Goal: Task Accomplishment & Management: Complete application form

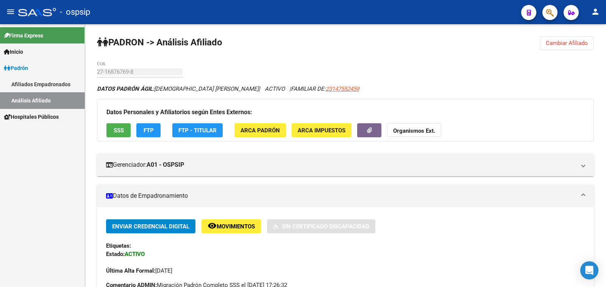
scroll to position [237, 0]
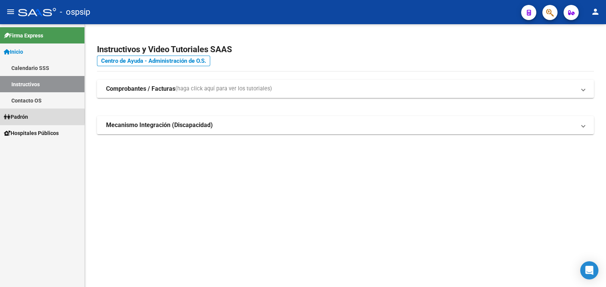
click at [28, 117] on span "Padrón" at bounding box center [16, 117] width 24 height 8
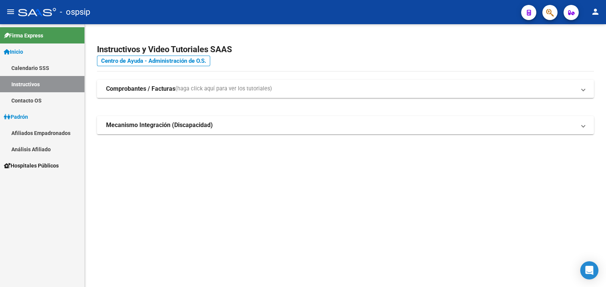
click at [30, 150] on link "Análisis Afiliado" at bounding box center [42, 149] width 84 height 16
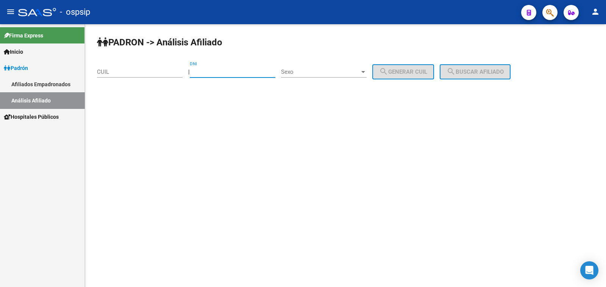
click at [216, 72] on input "DNI" at bounding box center [233, 72] width 86 height 7
type input "27369014"
click at [342, 70] on span "Sexo" at bounding box center [320, 72] width 79 height 7
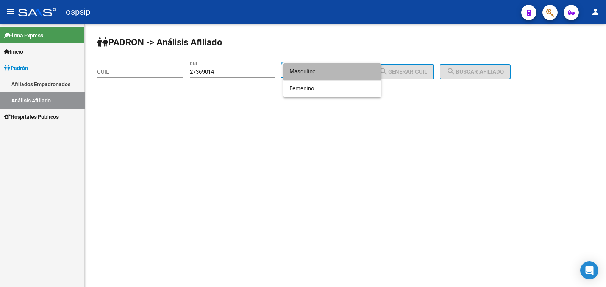
click at [342, 70] on span "Masculino" at bounding box center [332, 71] width 86 height 17
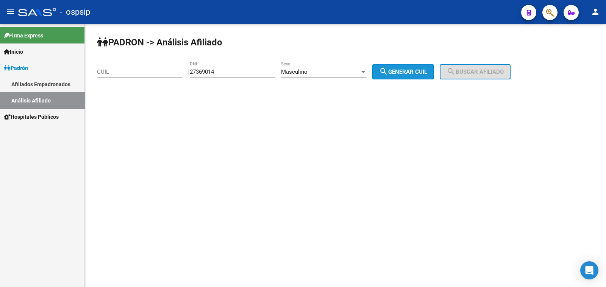
click at [411, 69] on span "search Generar CUIL" at bounding box center [403, 72] width 48 height 7
type input "20-27369014-0"
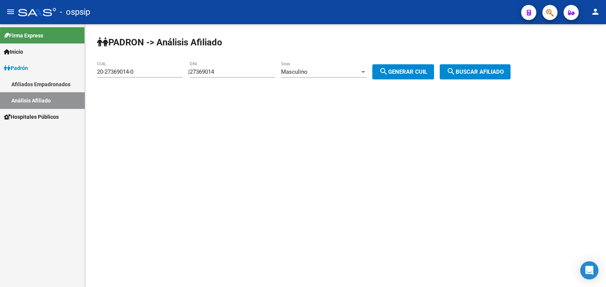
click at [475, 69] on span "search Buscar afiliado" at bounding box center [474, 72] width 57 height 7
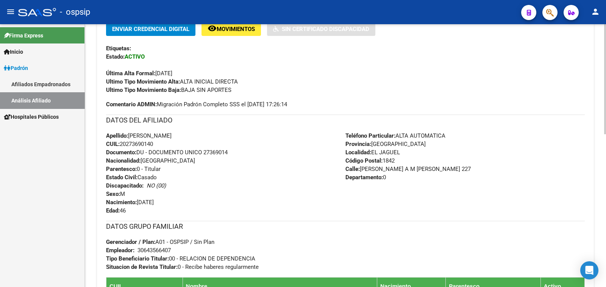
scroll to position [237, 0]
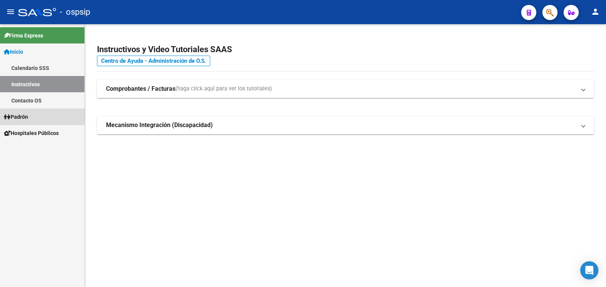
click at [28, 117] on span "Padrón" at bounding box center [16, 117] width 24 height 8
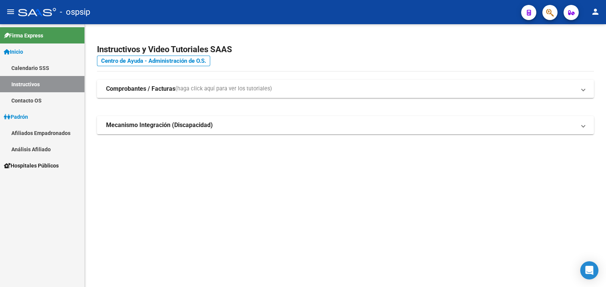
click at [38, 147] on link "Análisis Afiliado" at bounding box center [42, 149] width 84 height 16
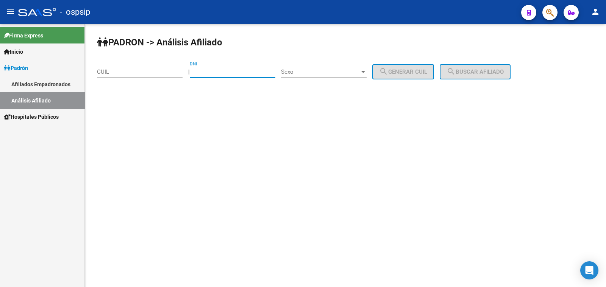
click at [230, 71] on input "DNI" at bounding box center [233, 72] width 86 height 7
type input "36084511"
click at [337, 74] on span "Sexo" at bounding box center [320, 72] width 79 height 7
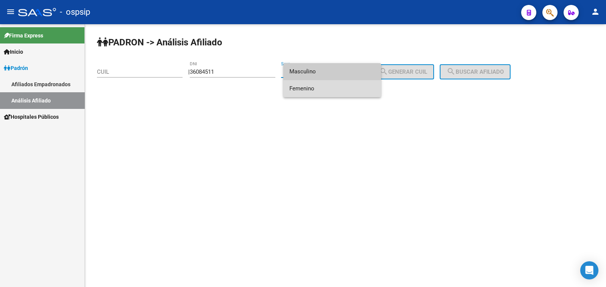
click at [339, 87] on span "Femenino" at bounding box center [332, 88] width 86 height 17
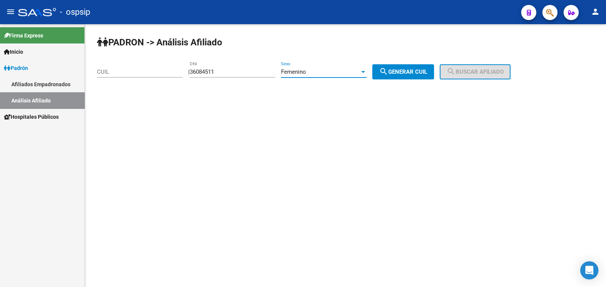
click at [415, 72] on span "search Generar CUIL" at bounding box center [403, 72] width 48 height 7
type input "27-36084511-2"
click at [473, 67] on button "search Buscar afiliado" at bounding box center [475, 71] width 71 height 15
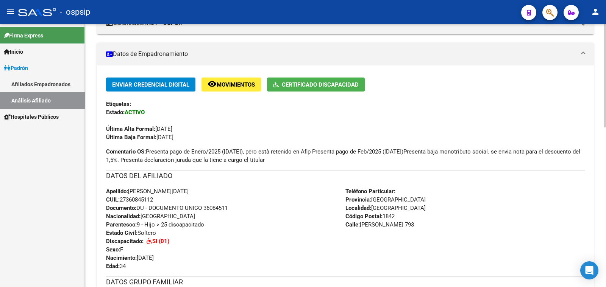
scroll to position [189, 0]
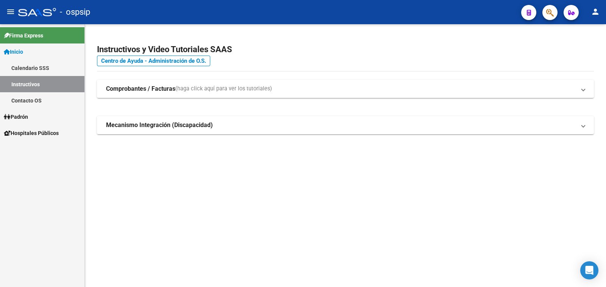
click at [24, 116] on span "Padrón" at bounding box center [16, 117] width 24 height 8
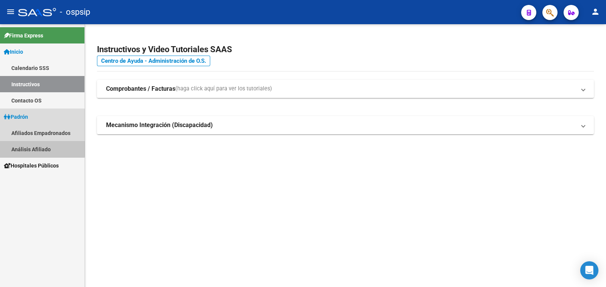
click at [25, 147] on link "Análisis Afiliado" at bounding box center [42, 149] width 84 height 16
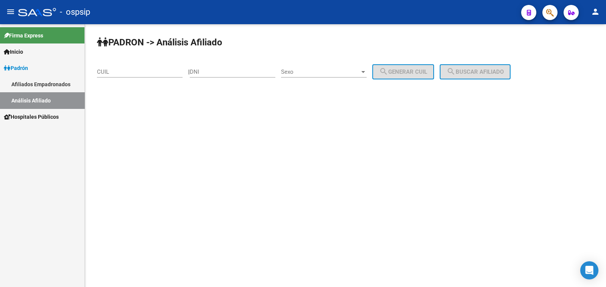
click at [213, 70] on input "DNI" at bounding box center [233, 72] width 86 height 7
paste input "57.754800"
click at [207, 72] on input "57.754800" at bounding box center [233, 72] width 86 height 7
type input "57754800"
click at [331, 71] on span "Sexo" at bounding box center [320, 72] width 79 height 7
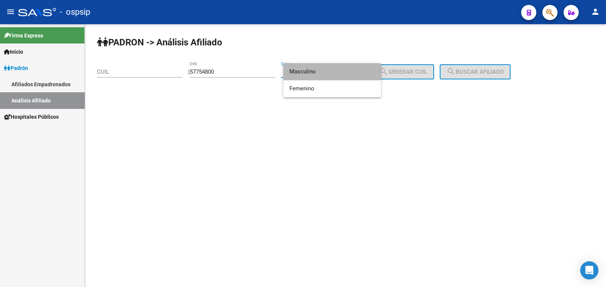
click at [331, 71] on span "Masculino" at bounding box center [332, 71] width 86 height 17
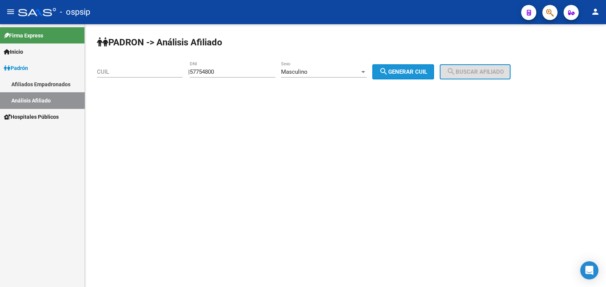
drag, startPoint x: 396, startPoint y: 69, endPoint x: 475, endPoint y: 71, distance: 78.8
click at [418, 71] on span "search Generar CUIL" at bounding box center [403, 72] width 48 height 7
type input "20-57754800-6"
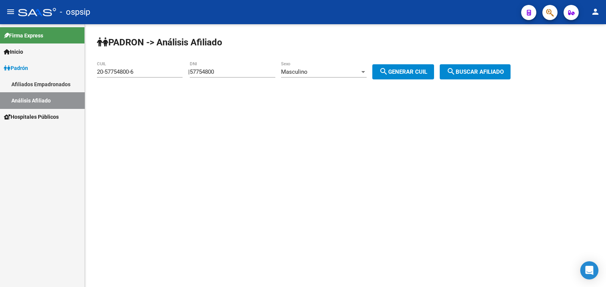
click at [479, 71] on span "search Buscar afiliado" at bounding box center [474, 72] width 57 height 7
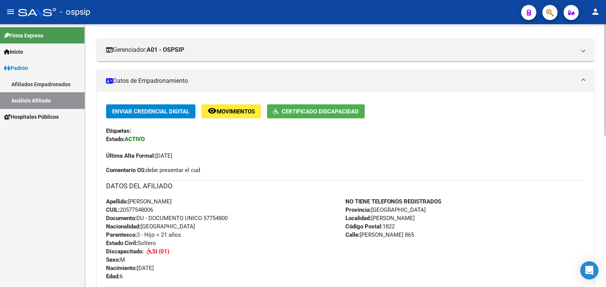
scroll to position [142, 0]
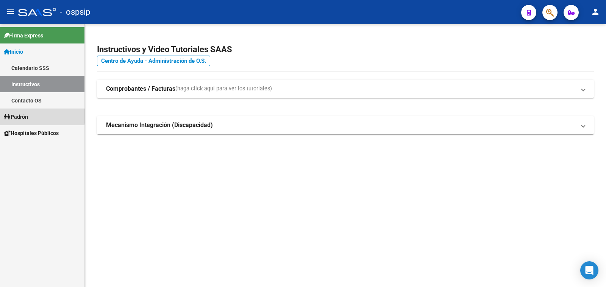
click at [22, 116] on span "Padrón" at bounding box center [16, 117] width 24 height 8
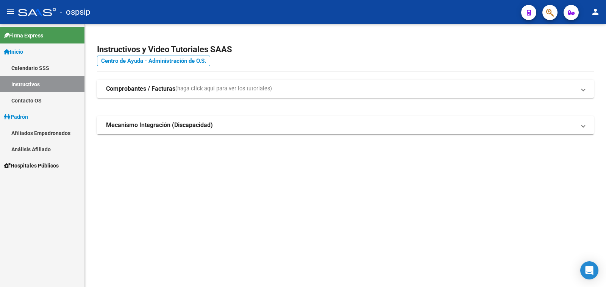
click at [35, 148] on link "Análisis Afiliado" at bounding box center [42, 149] width 84 height 16
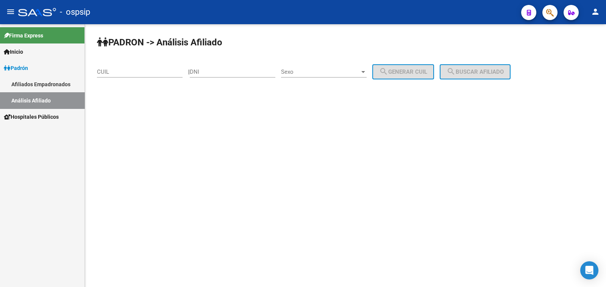
click at [225, 67] on div "DNI" at bounding box center [233, 69] width 86 height 16
type input "36084511"
click at [329, 73] on span "Sexo" at bounding box center [320, 72] width 79 height 7
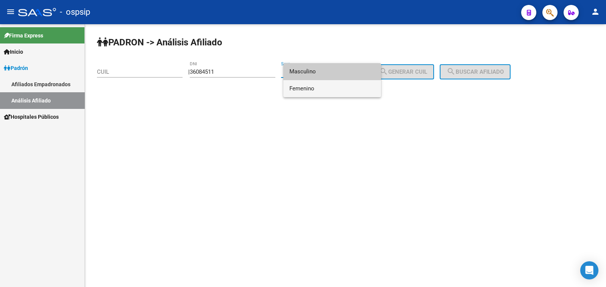
click at [345, 90] on span "Femenino" at bounding box center [332, 88] width 86 height 17
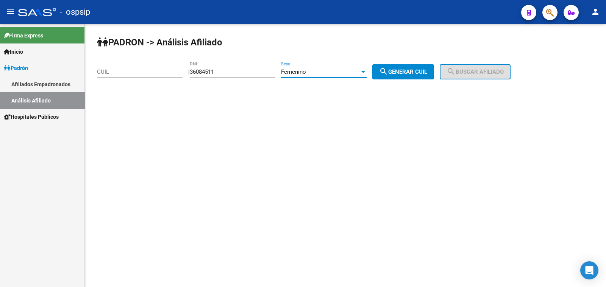
click at [409, 71] on span "search Generar CUIL" at bounding box center [403, 72] width 48 height 7
type input "27-36084511-2"
click at [477, 73] on span "search Buscar afiliado" at bounding box center [474, 72] width 57 height 7
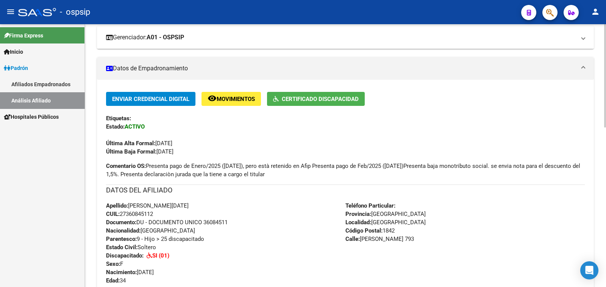
scroll to position [94, 0]
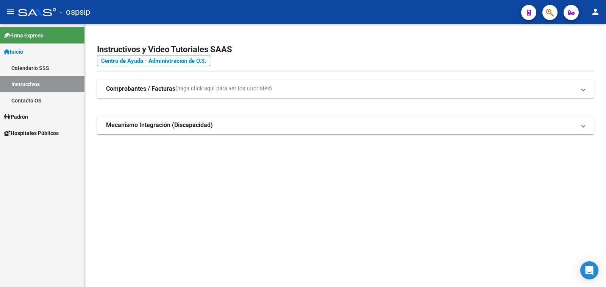
click at [17, 116] on span "Padrón" at bounding box center [16, 117] width 24 height 8
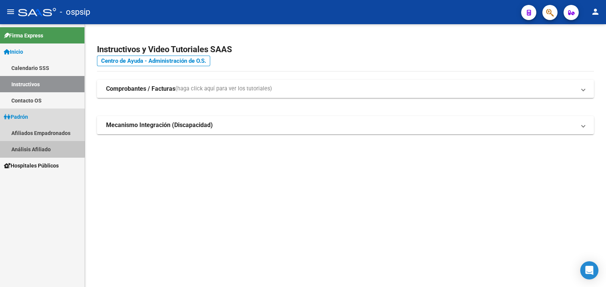
click at [28, 147] on link "Análisis Afiliado" at bounding box center [42, 149] width 84 height 16
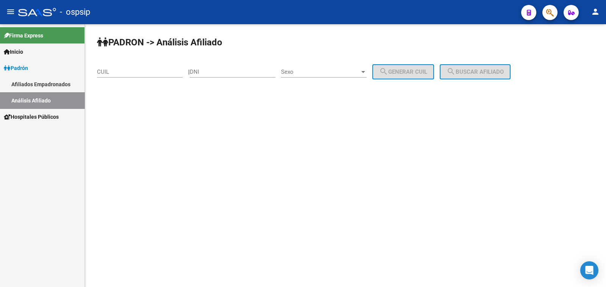
click at [214, 69] on input "DNI" at bounding box center [233, 72] width 86 height 7
paste input "96414655"
type input "96414655"
click at [334, 70] on span "Sexo" at bounding box center [320, 72] width 79 height 7
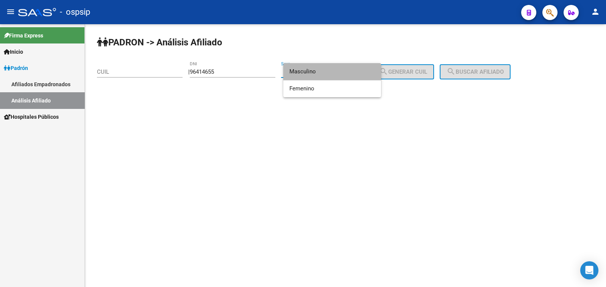
click at [334, 70] on span "Masculino" at bounding box center [332, 71] width 86 height 17
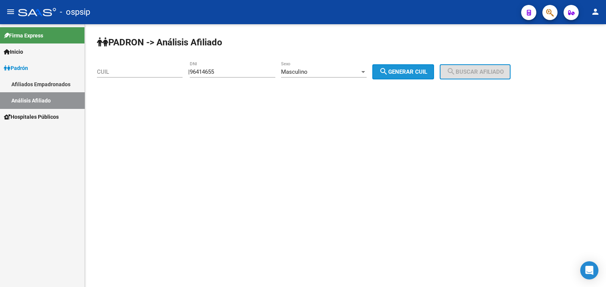
click at [404, 70] on span "search Generar CUIL" at bounding box center [403, 72] width 48 height 7
type input "20-96414655-2"
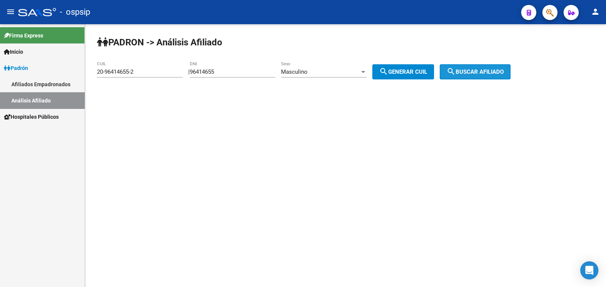
click at [456, 70] on mat-icon "search" at bounding box center [450, 71] width 9 height 9
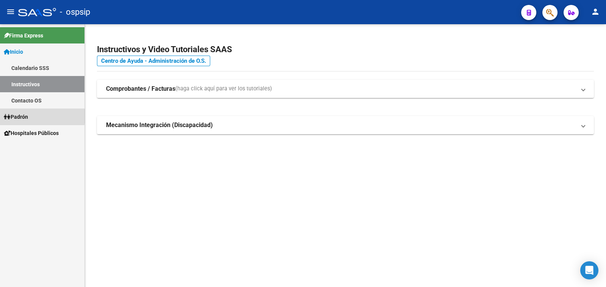
click at [25, 116] on span "Padrón" at bounding box center [16, 117] width 24 height 8
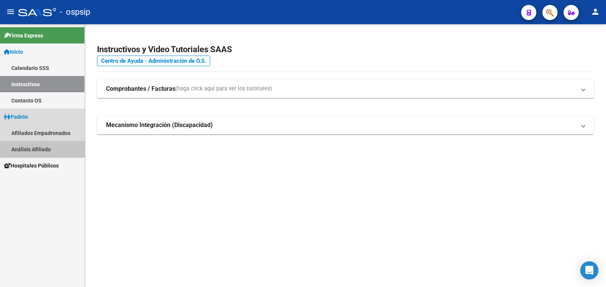
click at [34, 150] on link "Análisis Afiliado" at bounding box center [42, 149] width 84 height 16
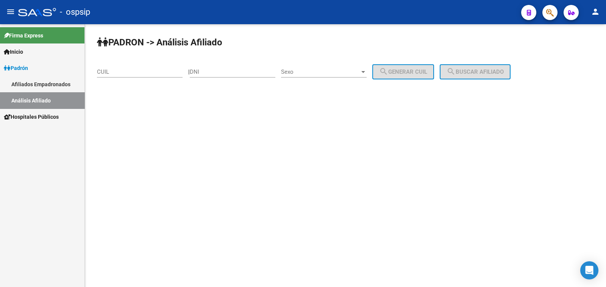
click at [228, 68] on div "DNI" at bounding box center [233, 69] width 86 height 16
drag, startPoint x: 228, startPoint y: 68, endPoint x: 214, endPoint y: 71, distance: 14.0
click at [214, 71] on input "DNI" at bounding box center [233, 72] width 86 height 7
paste input "96414655"
type input "96414655"
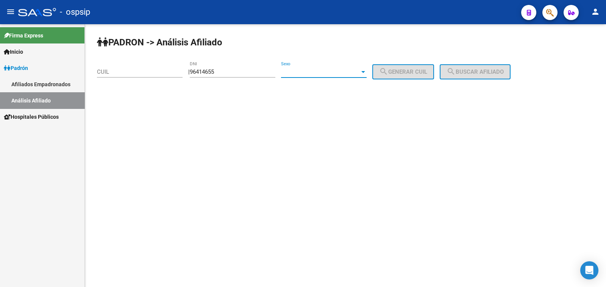
click at [325, 72] on span "Sexo" at bounding box center [320, 72] width 79 height 7
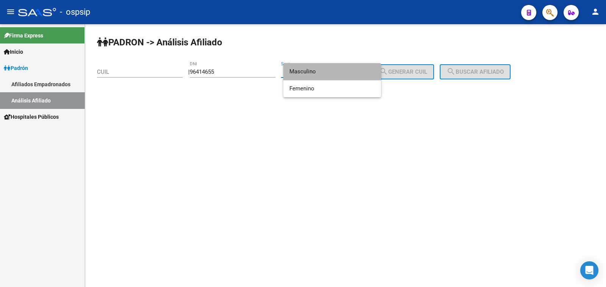
click at [325, 72] on span "Masculino" at bounding box center [332, 71] width 86 height 17
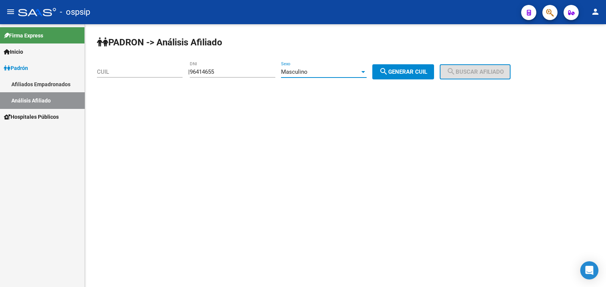
click at [405, 69] on span "search Generar CUIL" at bounding box center [403, 72] width 48 height 7
type input "20-96414655-2"
click at [456, 71] on mat-icon "search" at bounding box center [450, 71] width 9 height 9
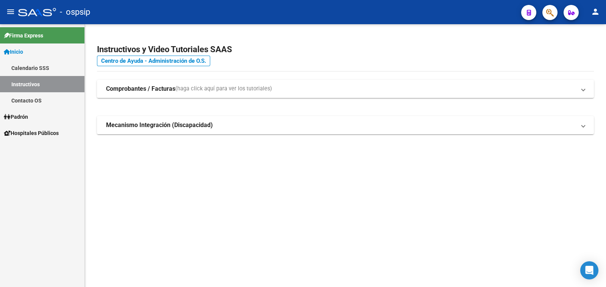
click at [25, 116] on span "Padrón" at bounding box center [16, 117] width 24 height 8
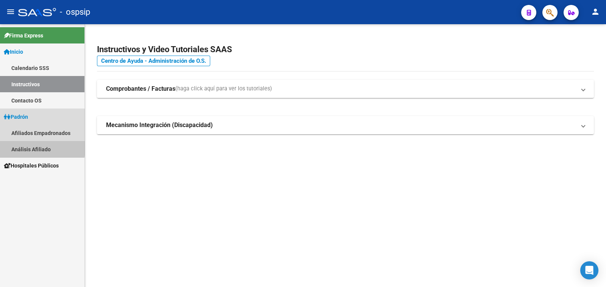
click at [39, 147] on link "Análisis Afiliado" at bounding box center [42, 149] width 84 height 16
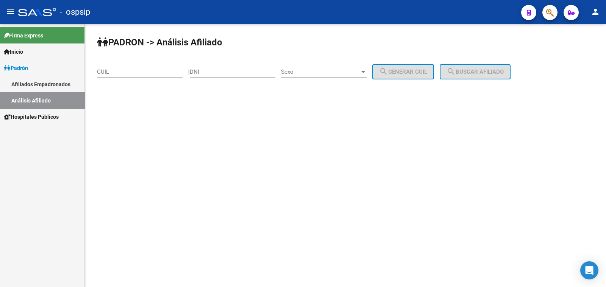
click at [222, 68] on div "DNI" at bounding box center [233, 69] width 86 height 16
type input "28709426"
click at [343, 72] on span "Sexo" at bounding box center [320, 72] width 79 height 7
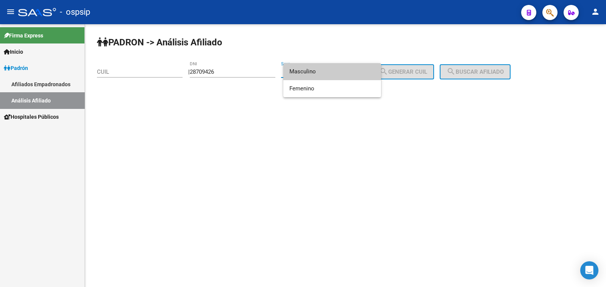
click at [343, 72] on span "Masculino" at bounding box center [332, 71] width 86 height 17
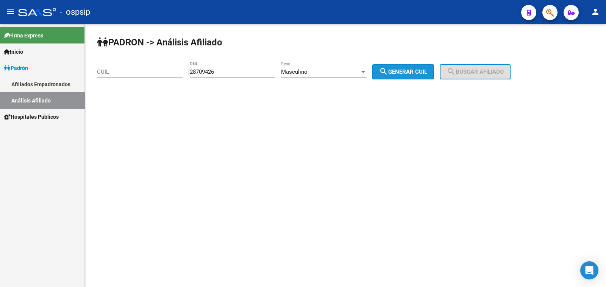
click at [407, 71] on span "search Generar CUIL" at bounding box center [403, 72] width 48 height 7
type input "20-28709426-5"
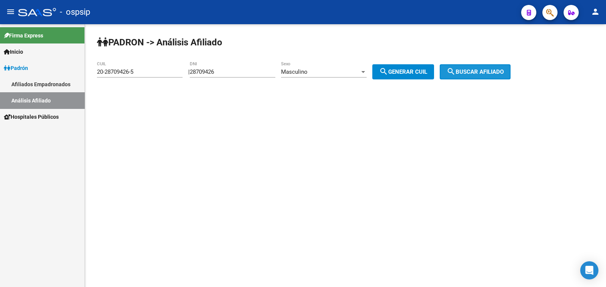
click at [477, 70] on span "search Buscar afiliado" at bounding box center [474, 72] width 57 height 7
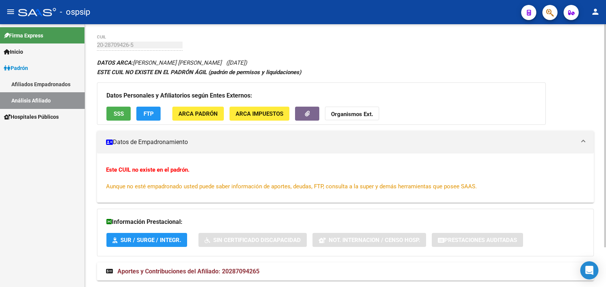
scroll to position [46, 0]
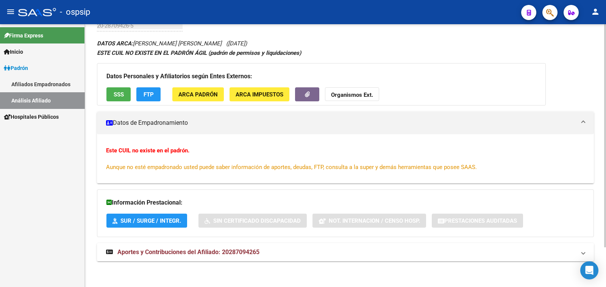
click at [209, 253] on span "Aportes y Contribuciones del Afiliado: 20287094265" at bounding box center [188, 252] width 142 height 7
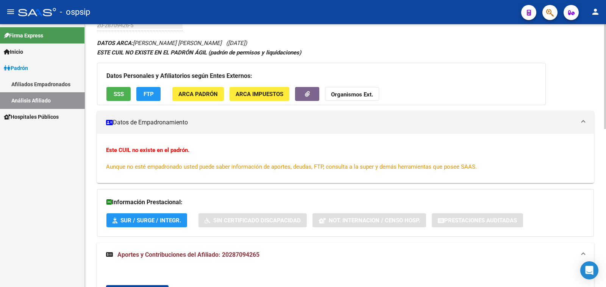
scroll to position [0, 0]
